Goal: Task Accomplishment & Management: Manage account settings

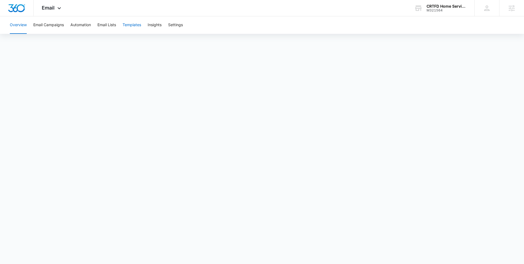
click at [137, 23] on button "Templates" at bounding box center [132, 24] width 19 height 17
click at [58, 14] on div "Email Apps Reputation Websites Forms CRM Email Social Content Ads Intelligence …" at bounding box center [52, 8] width 37 height 16
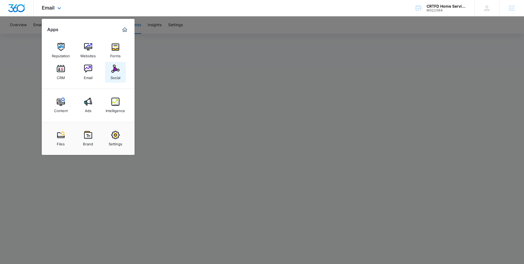
click at [111, 73] on div "Social" at bounding box center [116, 76] width 10 height 7
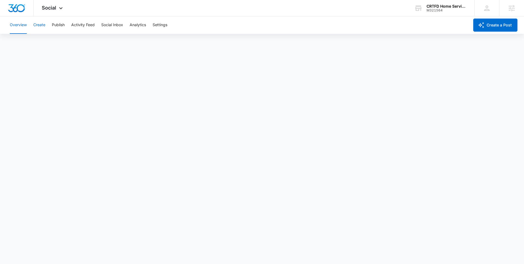
click at [40, 27] on button "Create" at bounding box center [39, 24] width 12 height 17
click at [56, 43] on button "Approvals" at bounding box center [53, 41] width 18 height 15
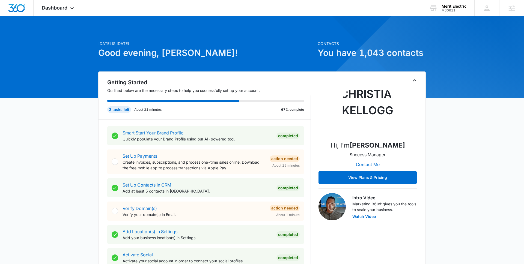
click at [158, 134] on link "Smart Start Your Brand Profile" at bounding box center [153, 132] width 61 height 5
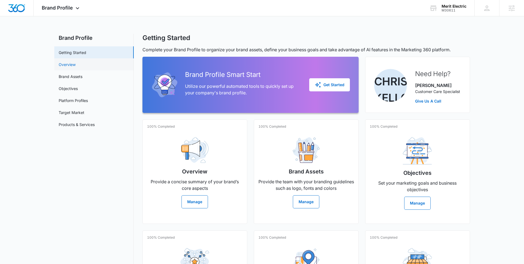
click at [76, 65] on link "Overview" at bounding box center [67, 65] width 17 height 6
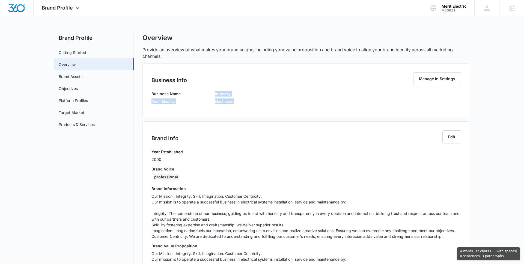
drag, startPoint x: 151, startPoint y: 101, endPoint x: 209, endPoint y: 121, distance: 61.2
click at [210, 120] on div "Business Info Manage in Settings Business Name Merit Electric Industry Electric…" at bounding box center [307, 253] width 328 height 381
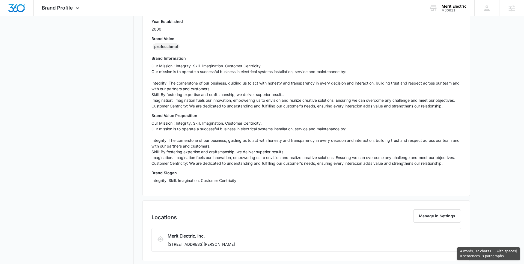
scroll to position [190, 0]
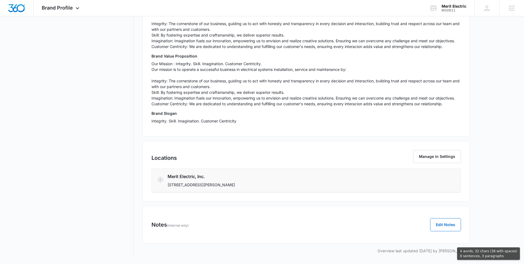
click at [272, 184] on p "[STREET_ADDRESS][PERSON_NAME]" at bounding box center [281, 185] width 226 height 6
copy div "Merit Electric Industry Electrician Brand Info Edit Year Established 2000 Brand…"
